Goal: Task Accomplishment & Management: Use online tool/utility

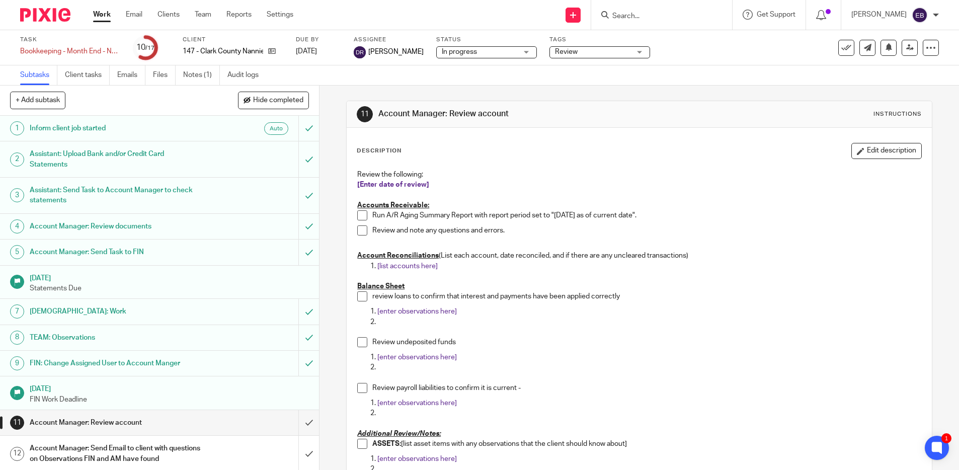
scroll to position [152, 0]
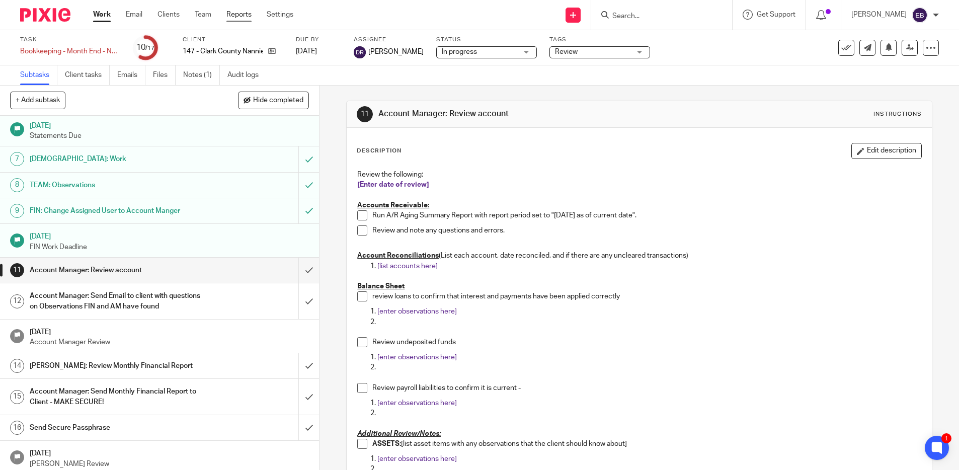
click at [239, 14] on link "Reports" at bounding box center [238, 15] width 25 height 10
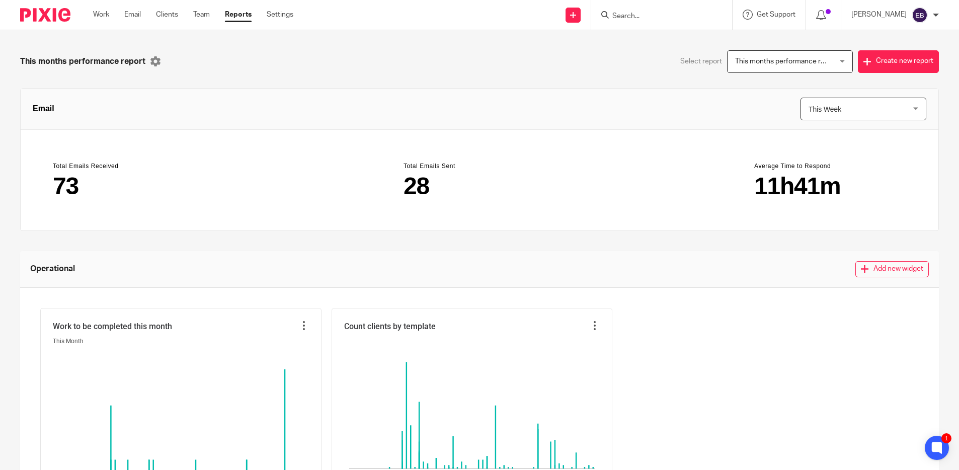
click at [769, 70] on span "This months performance report" at bounding box center [782, 61] width 94 height 21
click at [608, 80] on div "This months performance report Select report This months performance report Thi…" at bounding box center [479, 423] width 919 height 746
click at [793, 66] on span "This months performance report" at bounding box center [782, 61] width 94 height 21
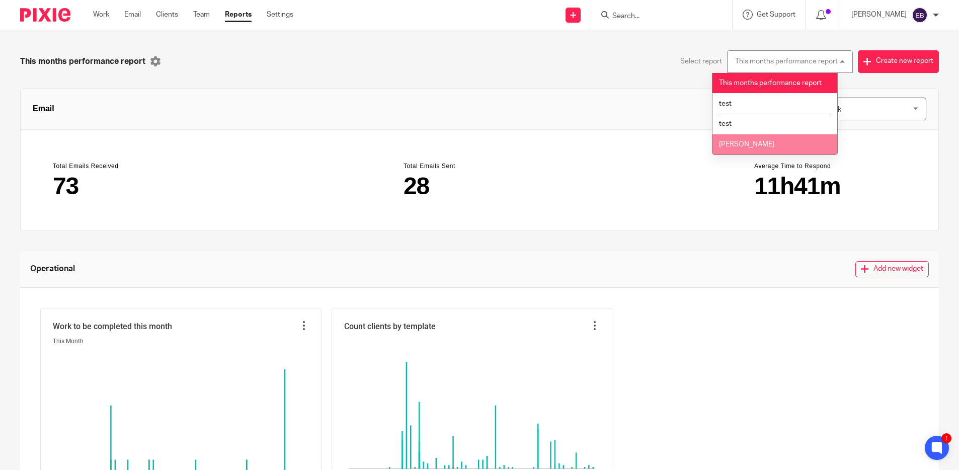
click at [768, 142] on li "CarolAnne" at bounding box center [775, 144] width 125 height 21
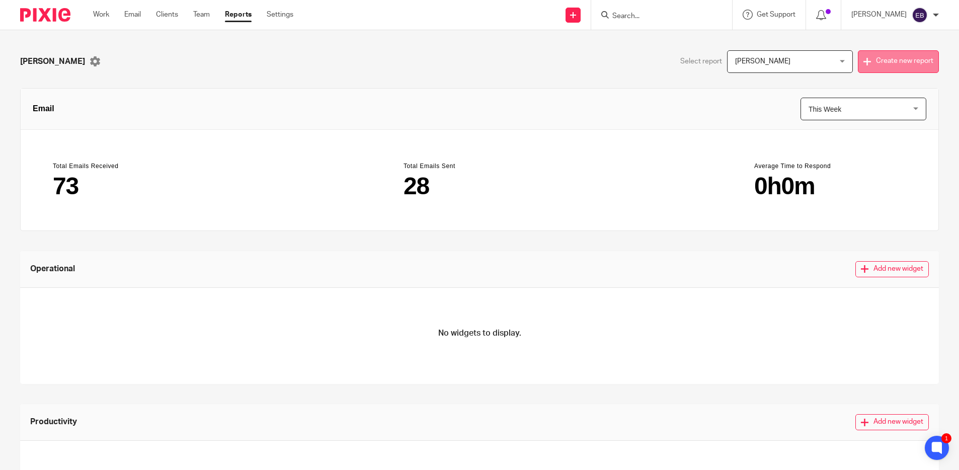
click at [887, 60] on button "Create new report" at bounding box center [898, 61] width 81 height 23
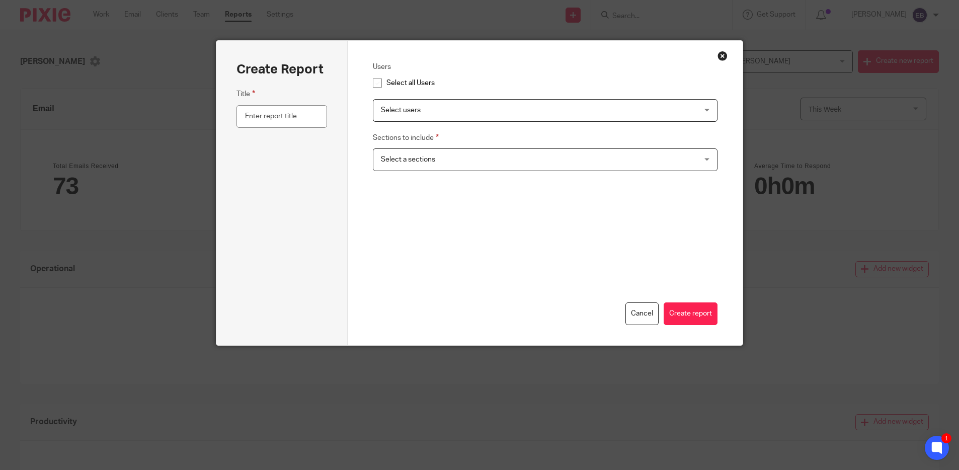
drag, startPoint x: 722, startPoint y: 55, endPoint x: 716, endPoint y: 61, distance: 8.2
click at [722, 55] on button "Close modal" at bounding box center [723, 56] width 10 height 10
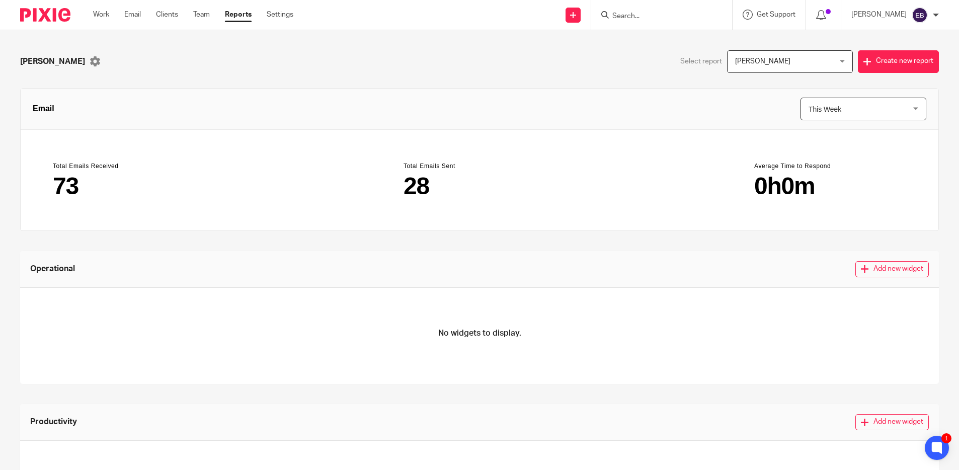
click at [395, 63] on div "CarolAnne" at bounding box center [250, 61] width 460 height 23
click at [282, 21] on div "Work Email Clients Team Reports Settings Work Email Clients Team Reports Settin…" at bounding box center [195, 15] width 225 height 30
click at [288, 17] on link "Settings" at bounding box center [280, 15] width 27 height 10
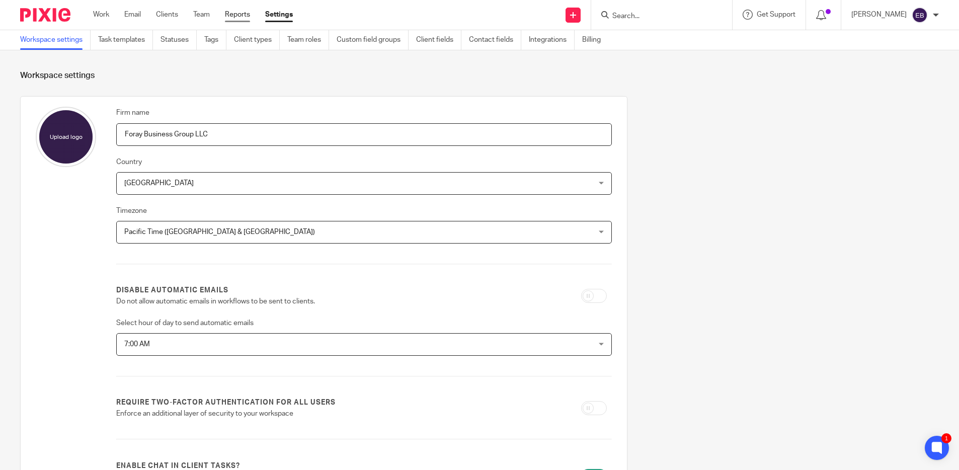
click at [232, 18] on link "Reports" at bounding box center [237, 15] width 25 height 10
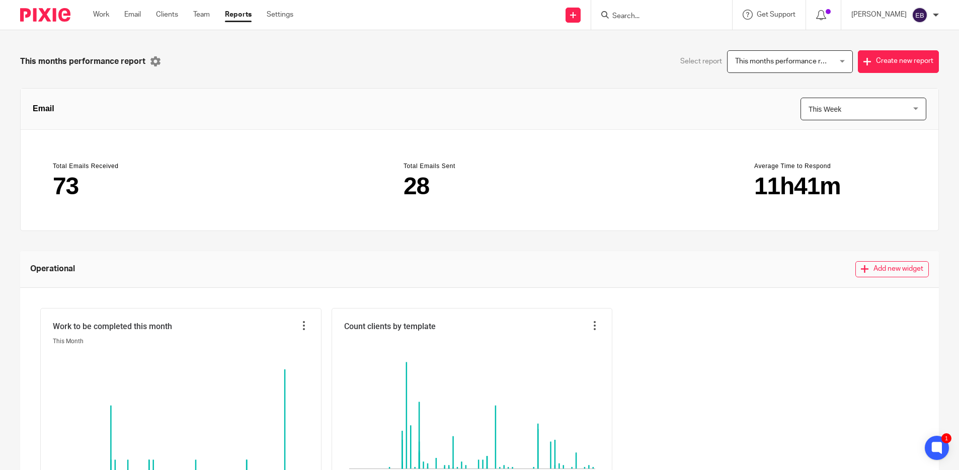
click at [846, 119] on span "This Week" at bounding box center [856, 109] width 94 height 22
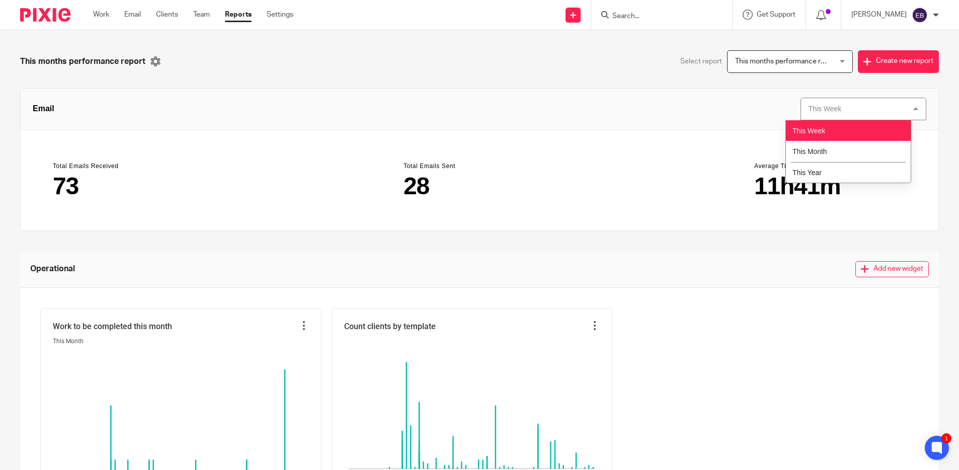
click at [843, 109] on div "This Week This Week" at bounding box center [864, 109] width 126 height 23
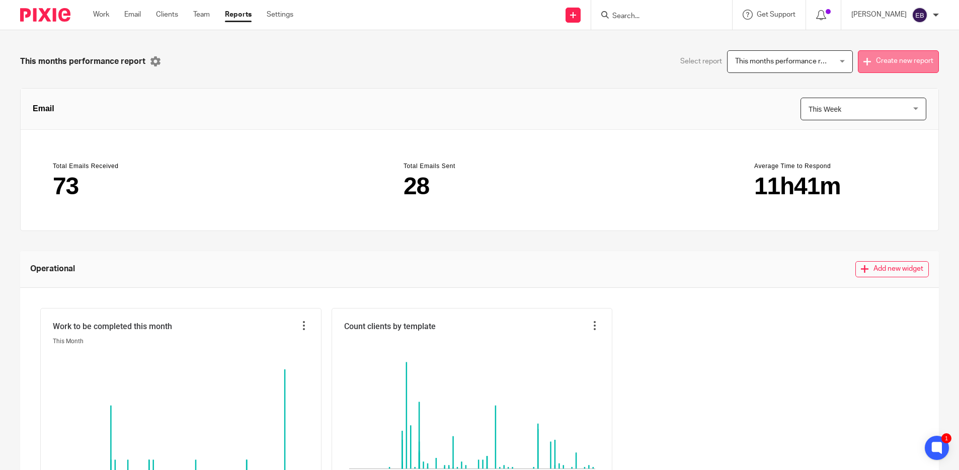
click at [880, 64] on button "Create new report" at bounding box center [898, 61] width 81 height 23
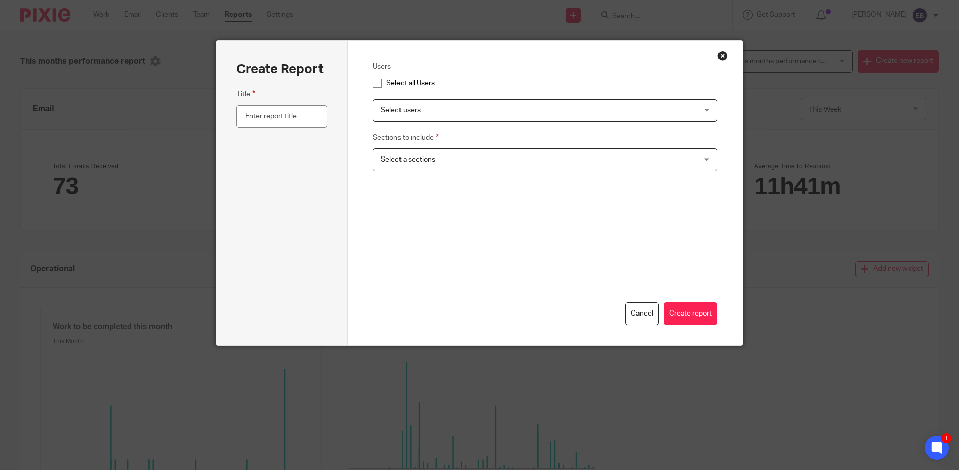
click at [566, 101] on span "Select users" at bounding box center [515, 110] width 269 height 21
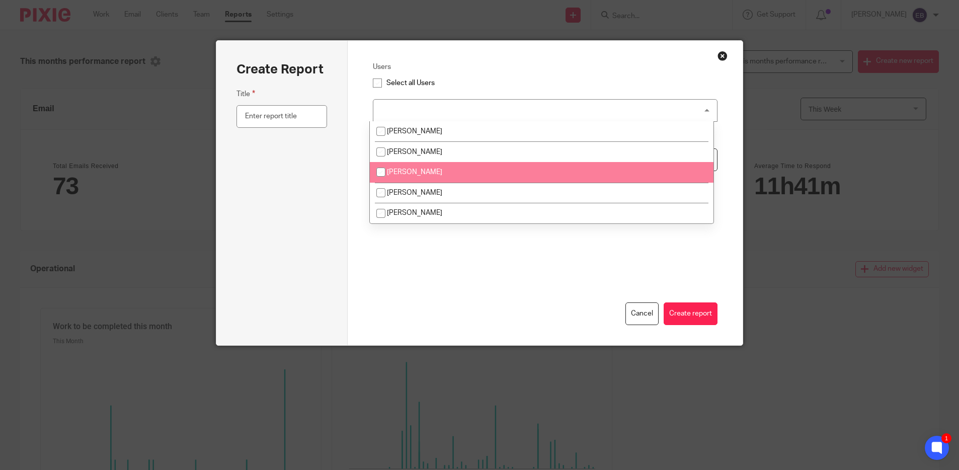
click at [477, 174] on li "[PERSON_NAME]" at bounding box center [542, 172] width 344 height 21
checkbox input "true"
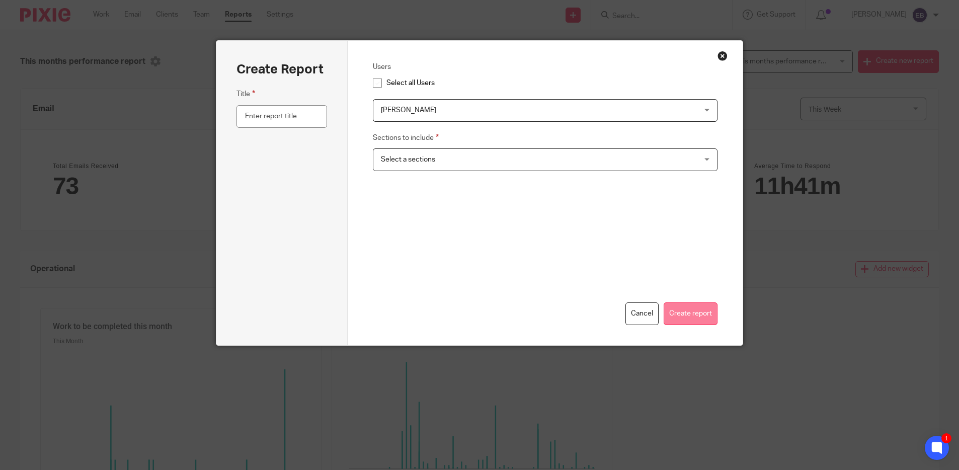
click at [685, 312] on button "Create report" at bounding box center [691, 313] width 54 height 23
drag, startPoint x: 504, startPoint y: 126, endPoint x: 499, endPoint y: 158, distance: 32.2
click at [503, 130] on div "Users Select all Users Haleigh Middlemas Dan Rodriguez Elizabeth Bergen Haleigh…" at bounding box center [545, 127] width 345 height 132
click at [497, 165] on span "Select a sections" at bounding box center [515, 159] width 269 height 21
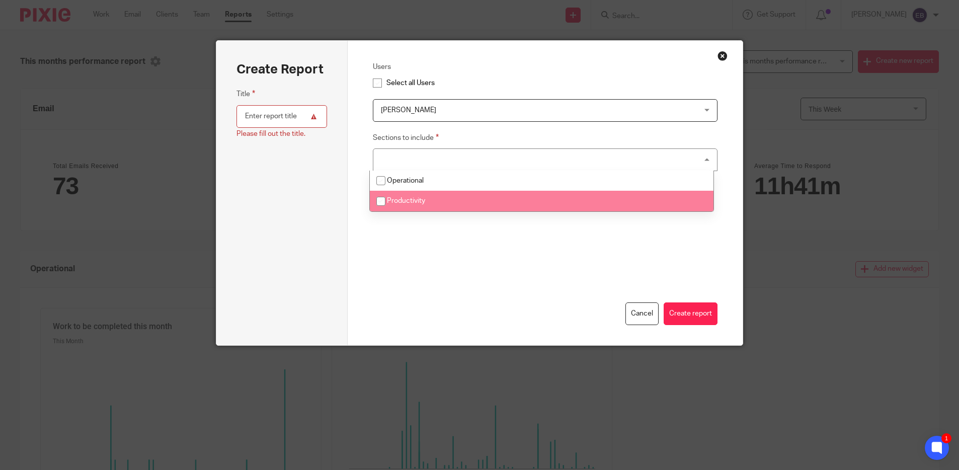
click at [480, 198] on li "Productivity" at bounding box center [542, 201] width 344 height 21
checkbox input "true"
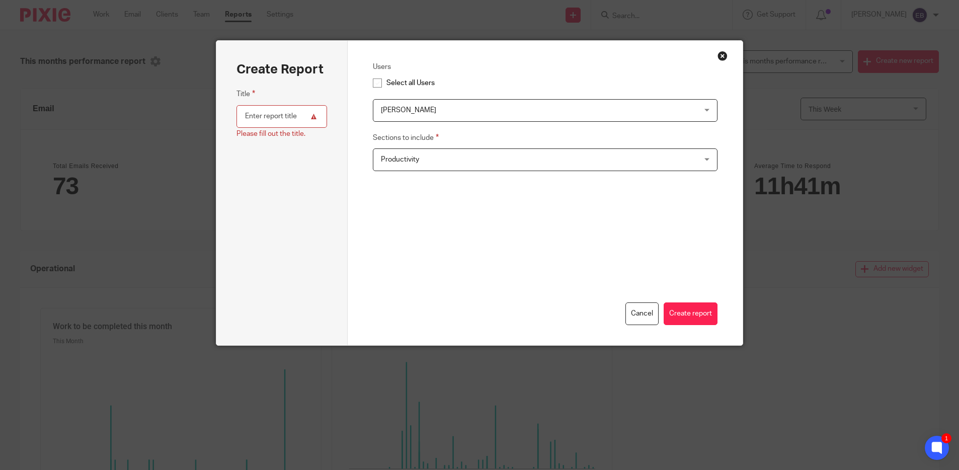
click at [270, 117] on input "text" at bounding box center [282, 116] width 91 height 23
type input "HM"
click at [696, 319] on button "Create report" at bounding box center [691, 313] width 54 height 23
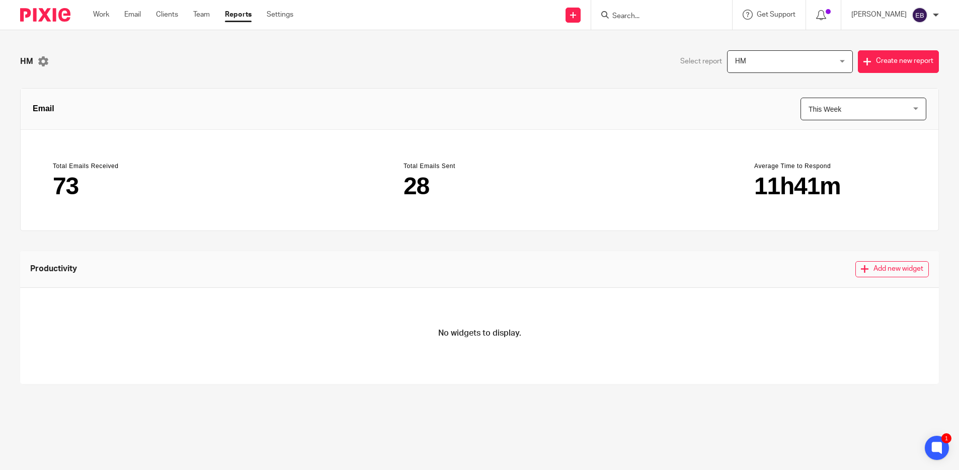
click at [847, 114] on span "This Week" at bounding box center [856, 109] width 94 height 22
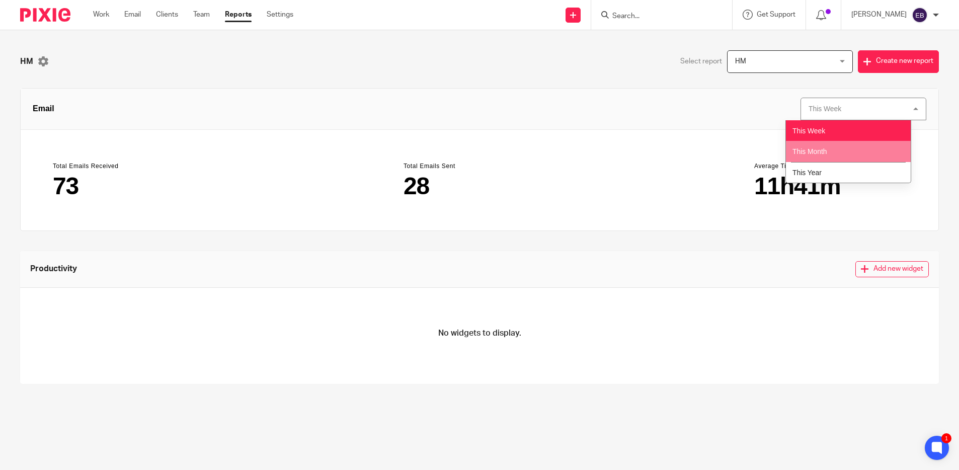
click at [844, 154] on li "This Month" at bounding box center [848, 151] width 125 height 21
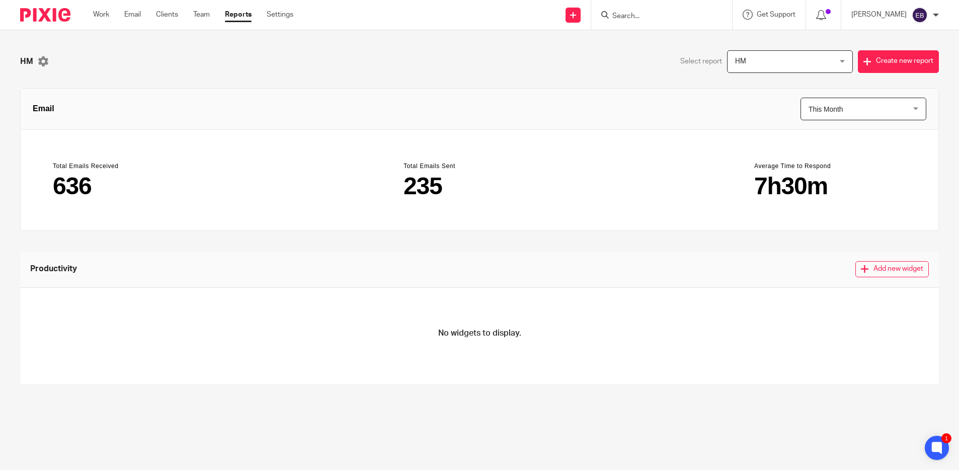
click at [834, 114] on span "This Month" at bounding box center [856, 109] width 94 height 22
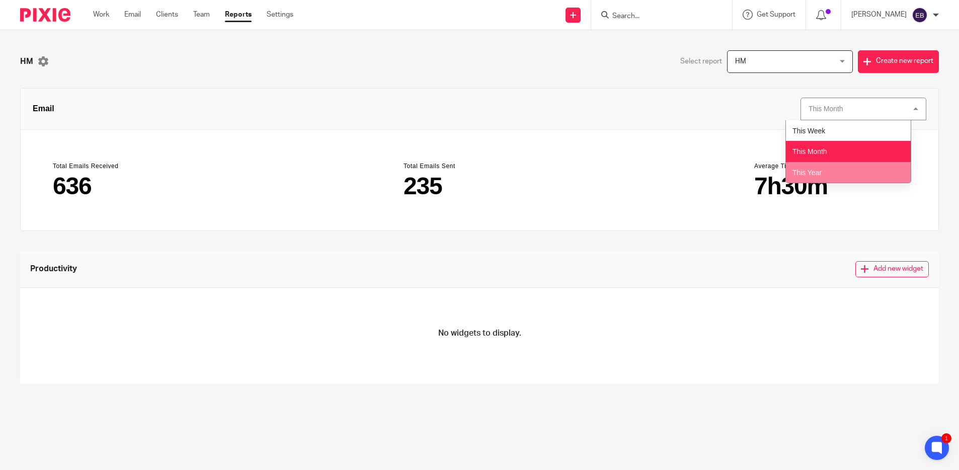
click at [835, 170] on li "This Year" at bounding box center [848, 172] width 125 height 21
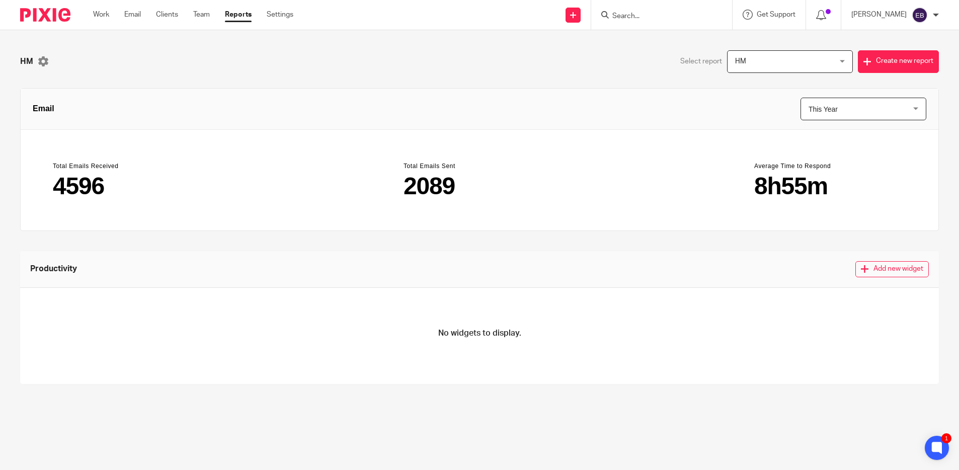
drag, startPoint x: 334, startPoint y: 65, endPoint x: 289, endPoint y: 49, distance: 47.4
click at [334, 65] on div "HM" at bounding box center [250, 61] width 460 height 23
click at [178, 18] on link "Clients" at bounding box center [167, 15] width 22 height 10
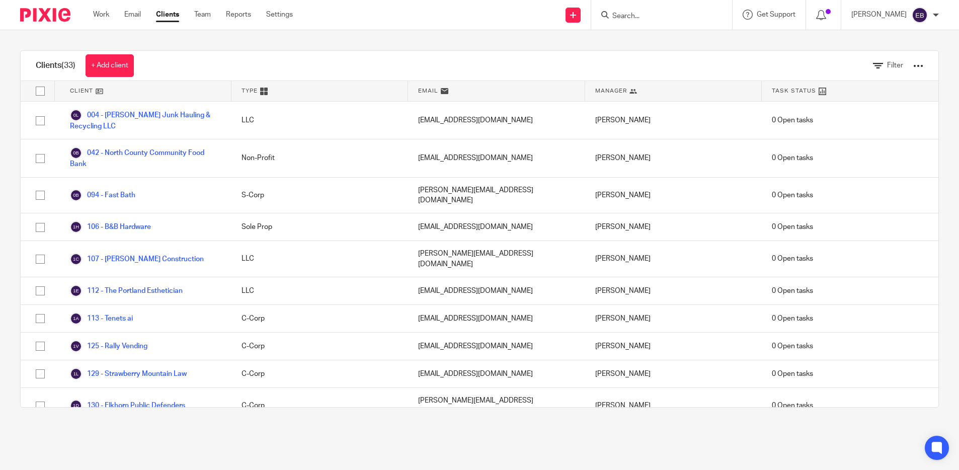
click at [913, 63] on div at bounding box center [918, 66] width 10 height 10
click at [886, 103] on link "Export clients to CSV file" at bounding box center [855, 103] width 101 height 15
